Goal: Task Accomplishment & Management: Manage account settings

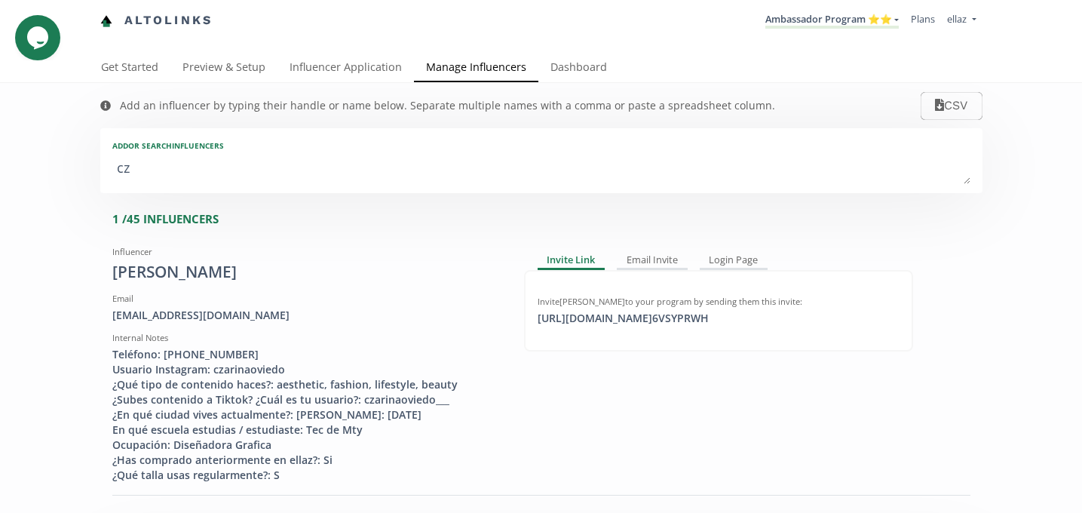
type textarea "c"
type input "c"
type input "C"
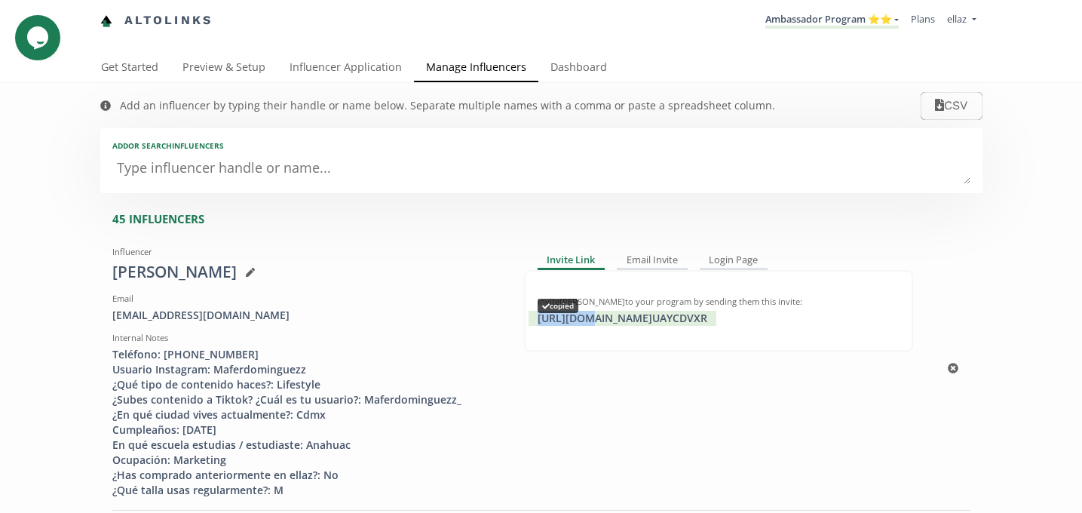
click at [580, 323] on div "https://app.altolinks.com/invite/ UAYCDVXR copied" at bounding box center [622, 318] width 188 height 15
copy div "https://a"
click at [346, 72] on link "Influencer Application" at bounding box center [345, 69] width 136 height 30
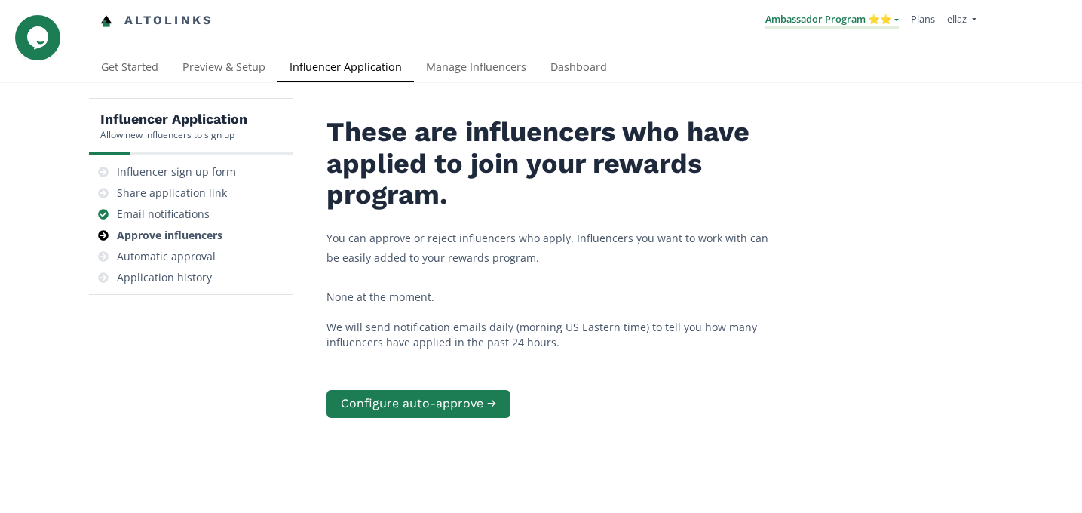
click at [846, 23] on link "Ambassador Program ⭐️⭐️" at bounding box center [831, 20] width 133 height 17
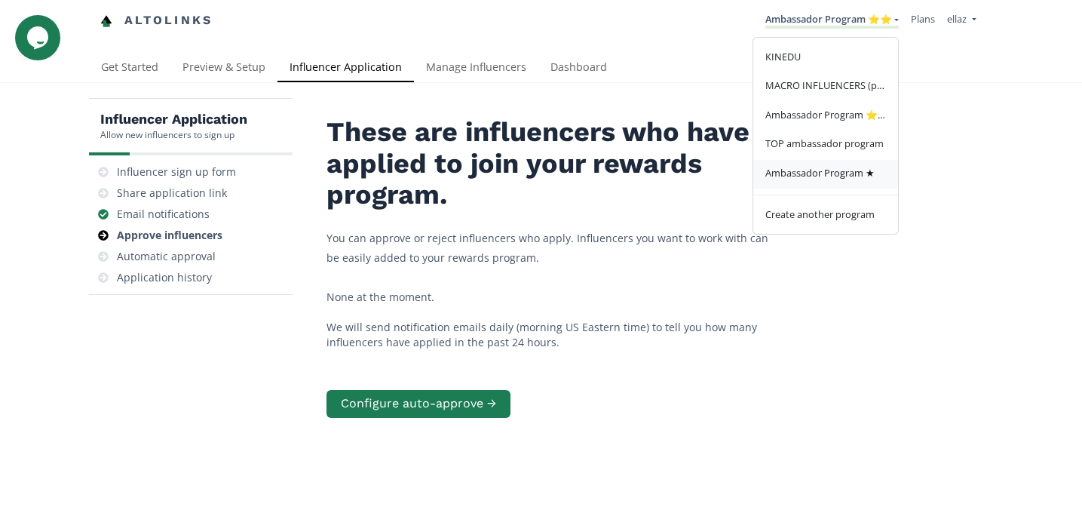
click at [826, 176] on span "Ambassador Program ★" at bounding box center [819, 173] width 109 height 14
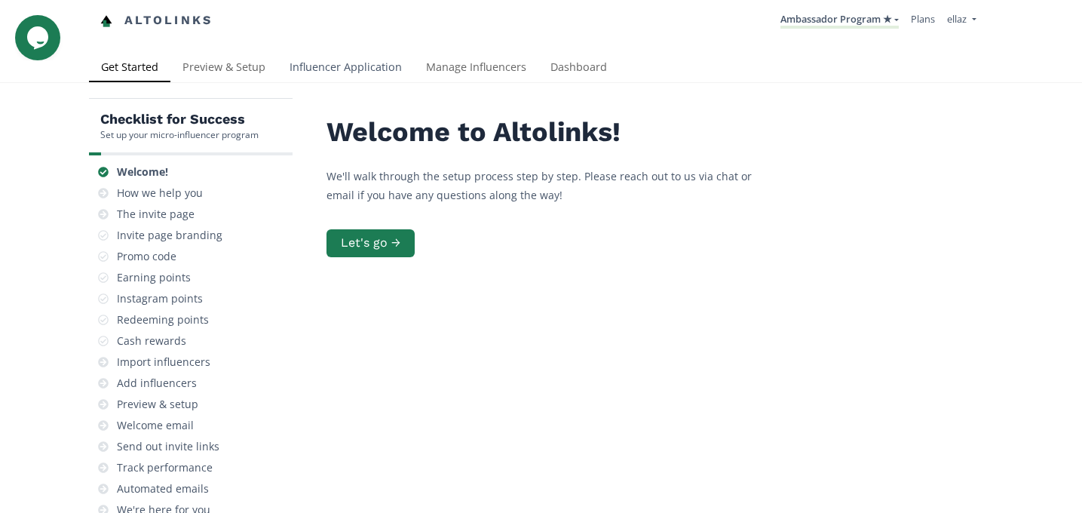
click at [361, 63] on link "Influencer Application" at bounding box center [345, 69] width 136 height 30
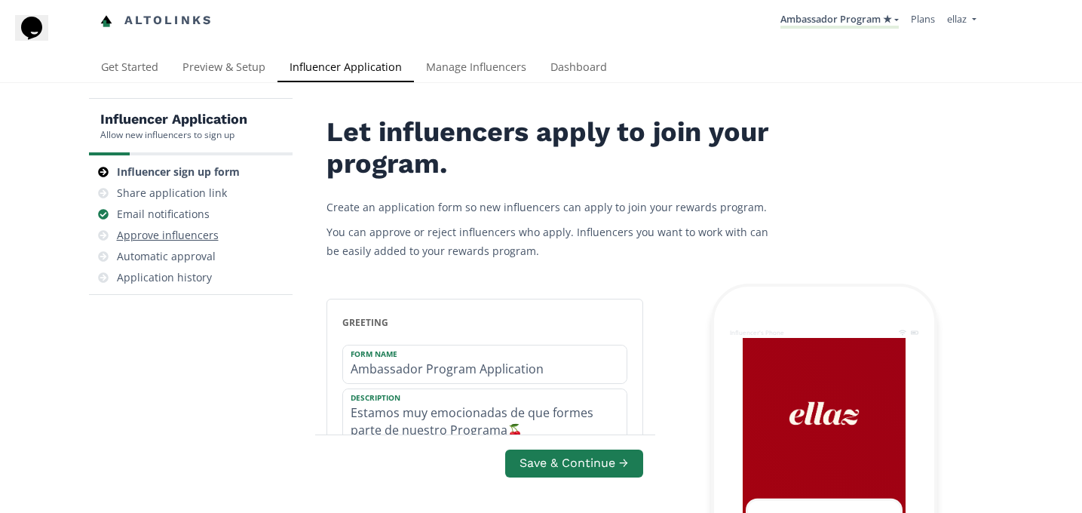
click at [191, 245] on div "Approve influencers" at bounding box center [190, 235] width 191 height 21
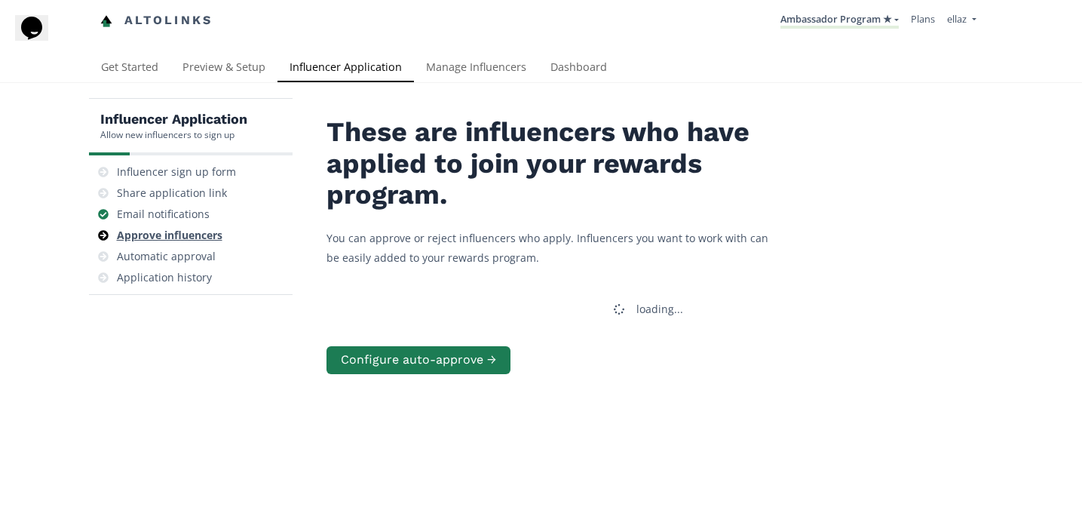
scroll to position [60, 0]
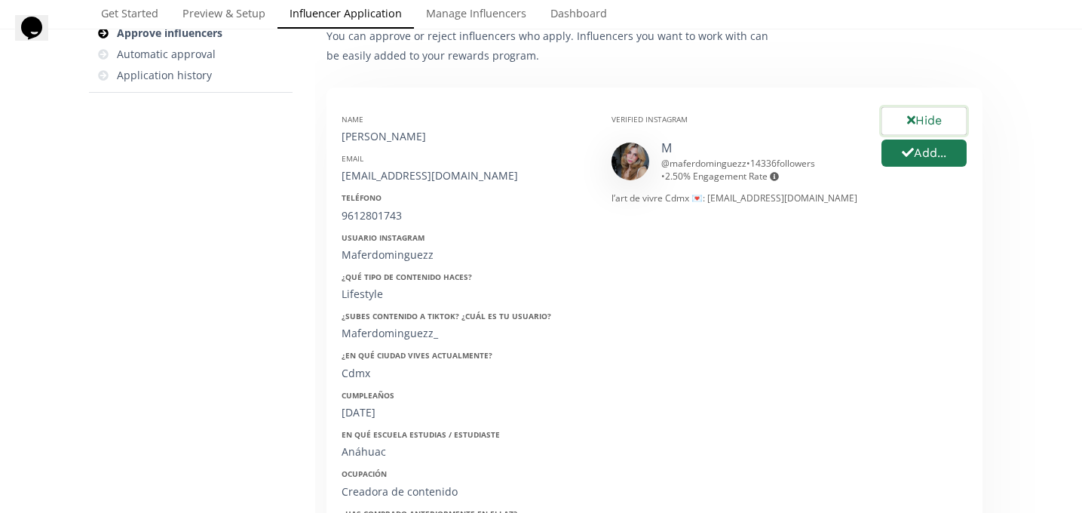
click at [901, 118] on button "Hide" at bounding box center [924, 121] width 90 height 32
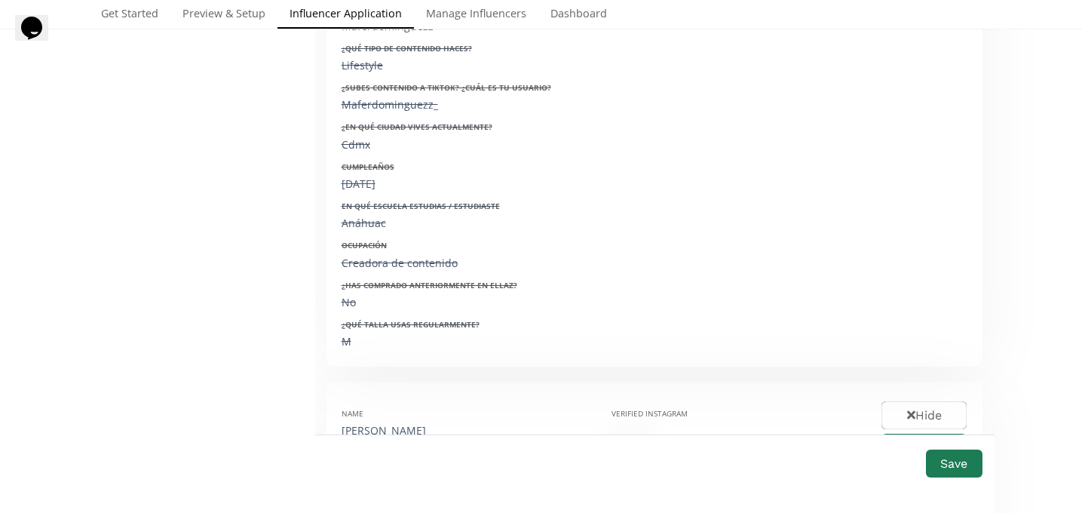
scroll to position [491, 0]
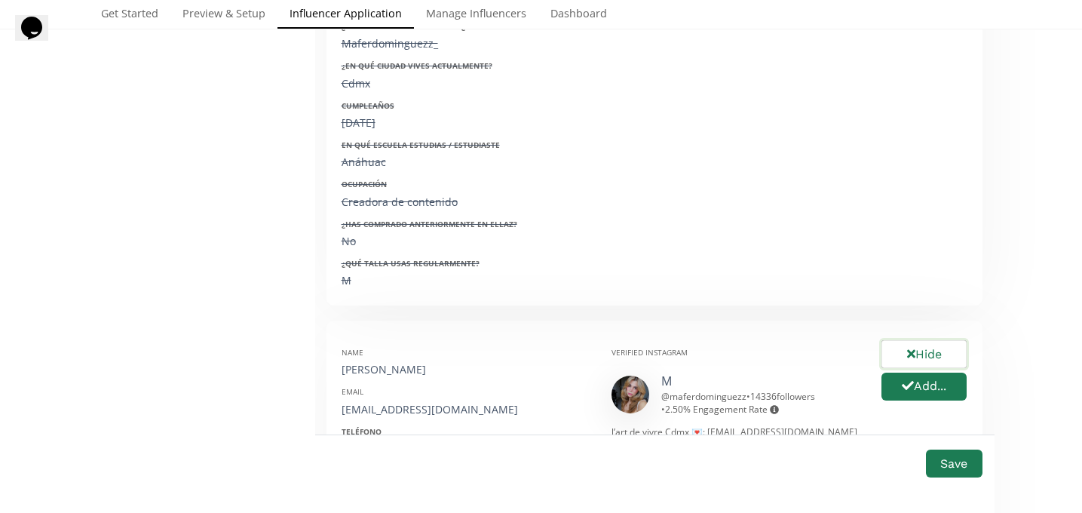
click at [926, 352] on button "Hide" at bounding box center [924, 354] width 90 height 32
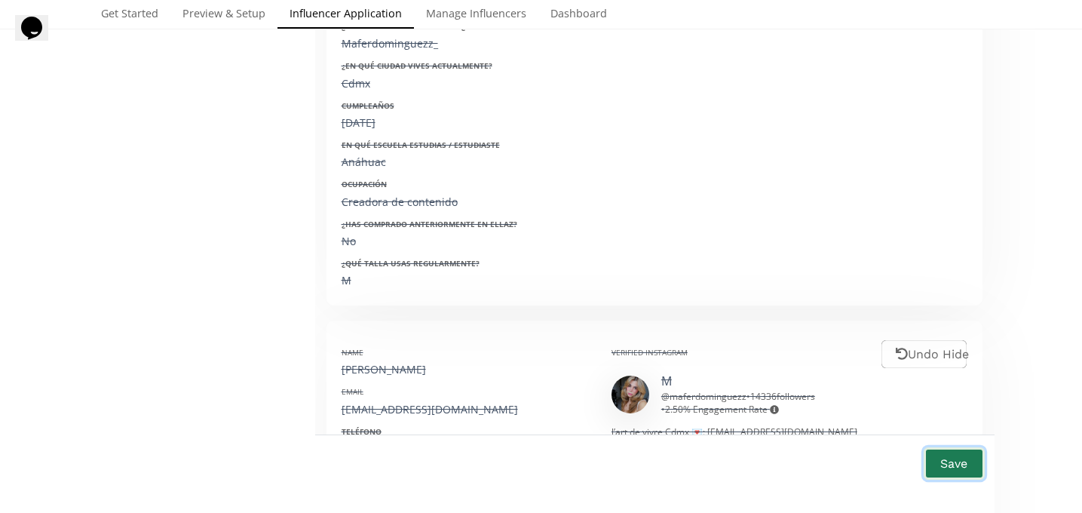
click at [963, 476] on button "Save" at bounding box center [953, 463] width 60 height 32
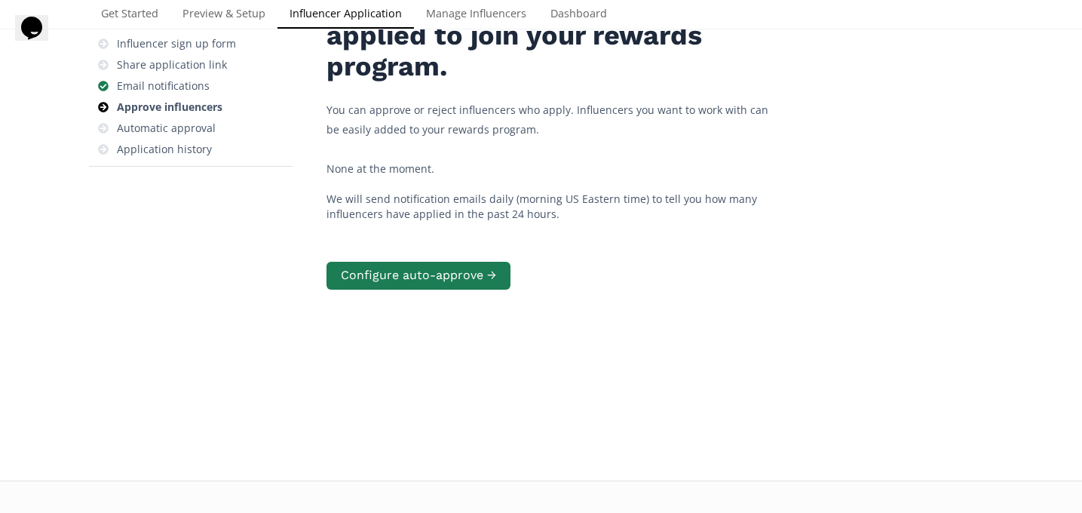
scroll to position [127, 0]
